Goal: Information Seeking & Learning: Learn about a topic

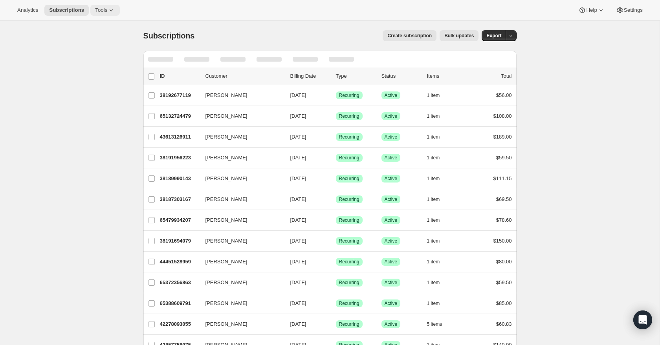
click at [114, 11] on icon at bounding box center [111, 10] width 8 height 8
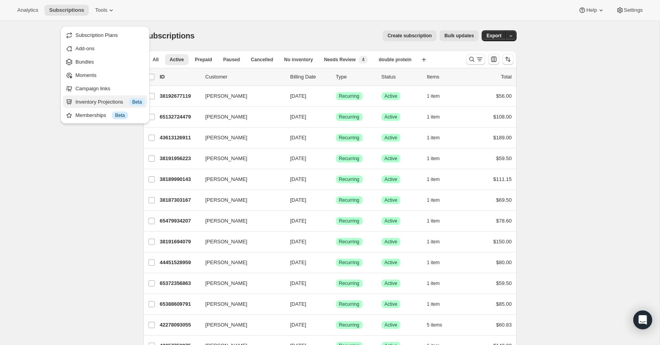
scroll to position [11, 0]
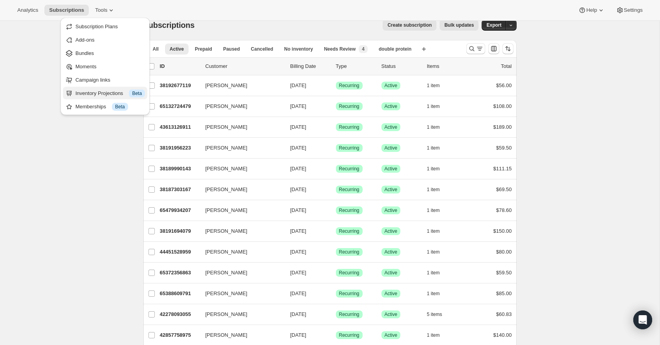
click at [109, 97] on div "Inventory Projections Info Beta" at bounding box center [110, 94] width 70 height 8
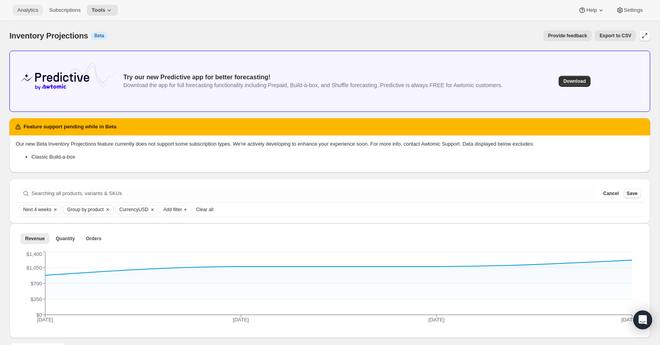
click at [25, 9] on span "Analytics" at bounding box center [27, 10] width 21 height 6
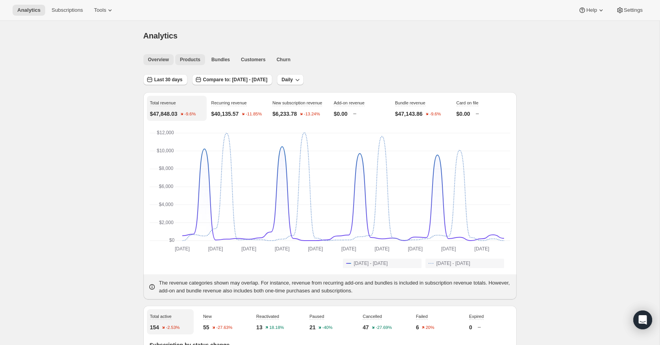
click at [198, 61] on span "Products" at bounding box center [190, 60] width 20 height 6
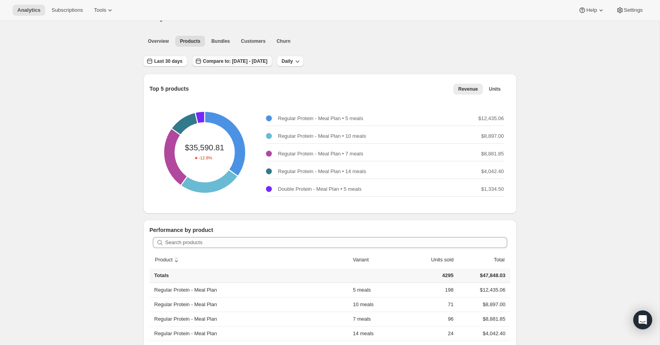
scroll to position [22, 0]
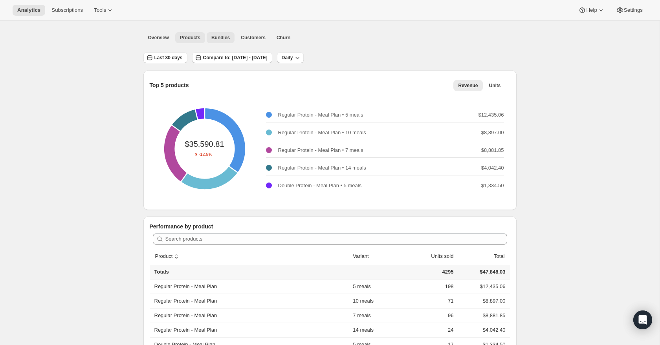
click at [229, 37] on span "Bundles" at bounding box center [220, 38] width 18 height 6
